Goal: Book appointment/travel/reservation

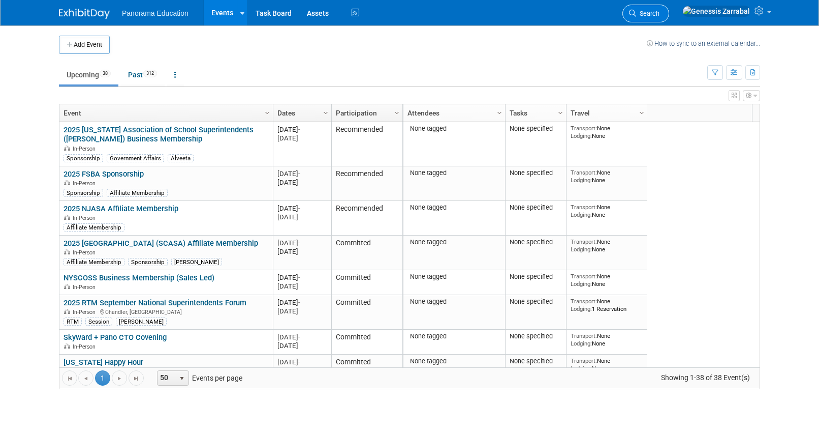
click at [660, 11] on span "Search" at bounding box center [647, 14] width 23 height 8
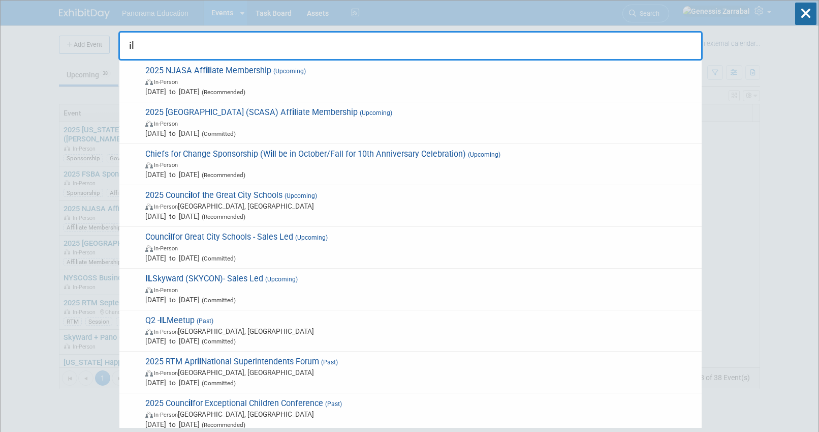
type input "i"
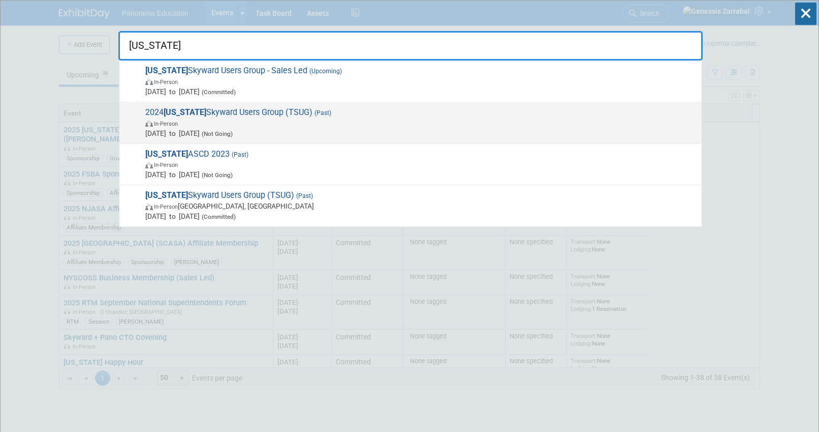
type input "[US_STATE]"
click at [273, 115] on span "2024 [US_STATE] Skyward Users Group (TSUG) (Past) In-Person [DATE] to [DATE] (N…" at bounding box center [419, 122] width 555 height 31
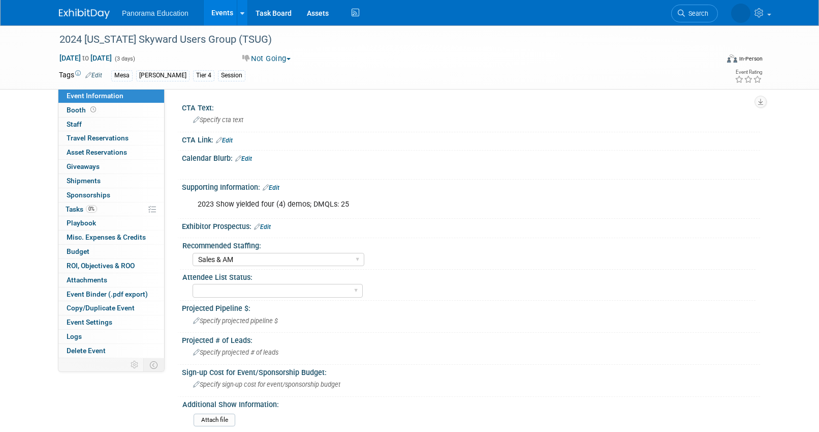
select select "Sales & AM"
click at [88, 139] on span "Travel Reservations 0" at bounding box center [98, 138] width 62 height 8
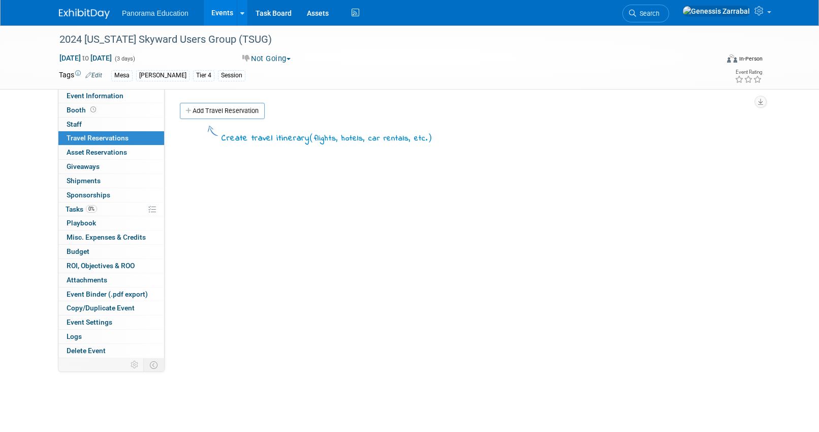
click at [252, 157] on div "Create travel itinerary ( flights, hotels, car rentals, etc. )" at bounding box center [466, 276] width 573 height 305
